Goal: Task Accomplishment & Management: Use online tool/utility

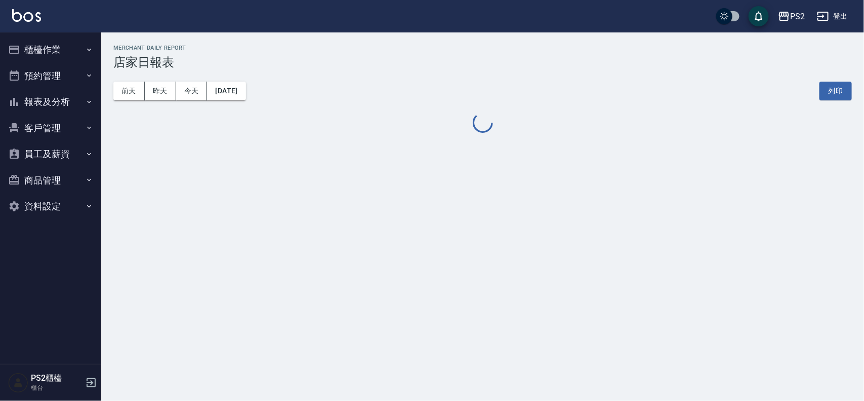
click at [64, 54] on button "櫃檯作業" at bounding box center [50, 49] width 93 height 26
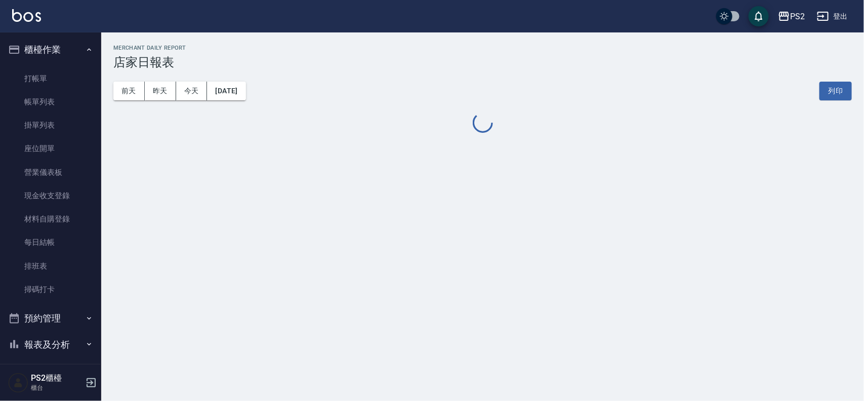
click at [56, 66] on ul "打帳單 帳單列表 掛單列表 座位開單 營業儀表板 現金收支登錄 材料自購登錄 每日結帳 排班表 掃碼打卡" at bounding box center [50, 184] width 93 height 243
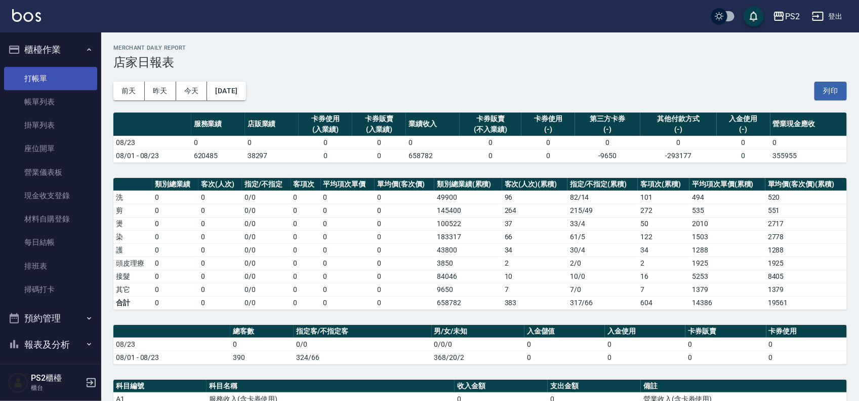
click at [51, 71] on link "打帳單" at bounding box center [50, 78] width 93 height 23
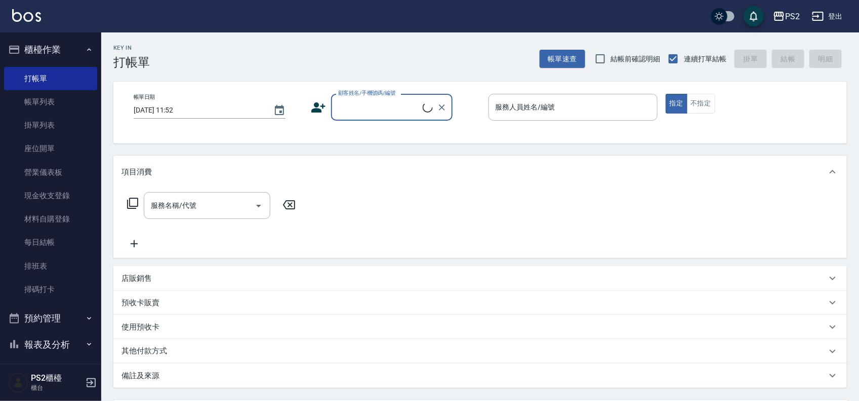
click at [54, 47] on button "櫃檯作業" at bounding box center [50, 49] width 93 height 26
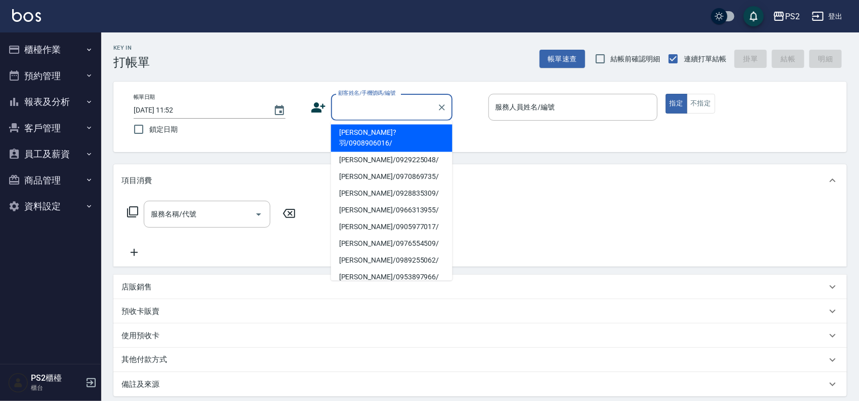
click at [398, 114] on input "顧客姓名/手機號碼/編號" at bounding box center [384, 107] width 97 height 18
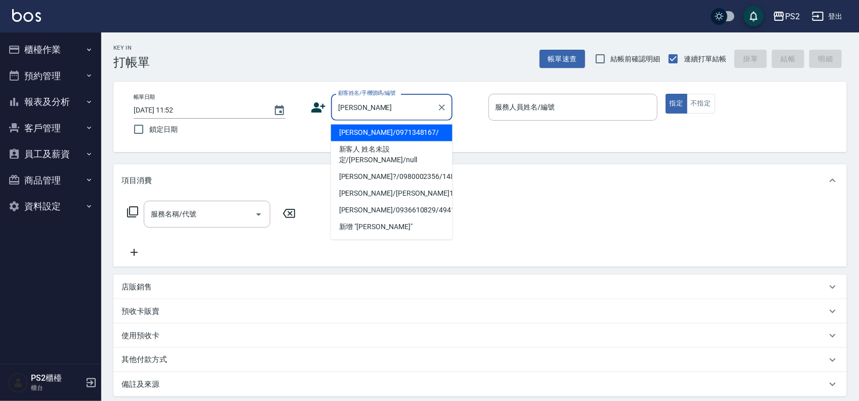
click at [393, 128] on li "劉吳恩/0971348167/" at bounding box center [392, 133] width 122 height 17
type input "劉吳恩/0971348167/"
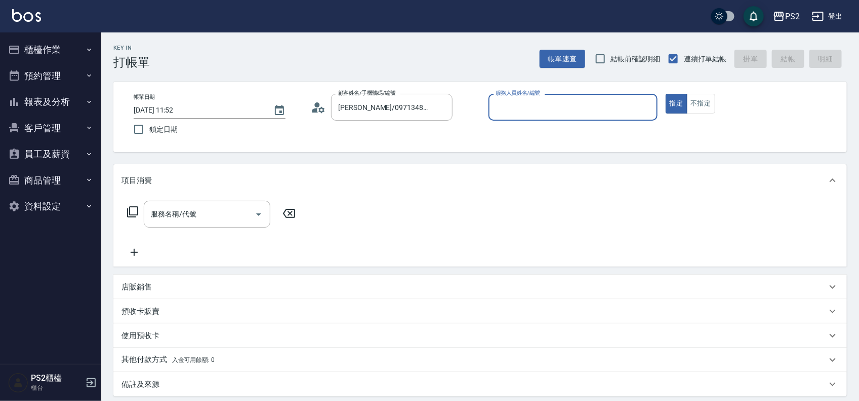
click at [321, 102] on icon at bounding box center [318, 107] width 15 height 15
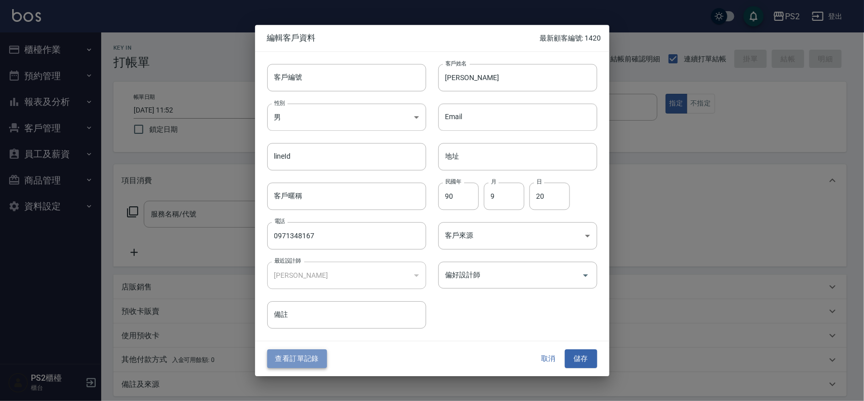
click at [313, 355] on button "查看訂單記錄" at bounding box center [297, 358] width 60 height 19
